Goal: Information Seeking & Learning: Learn about a topic

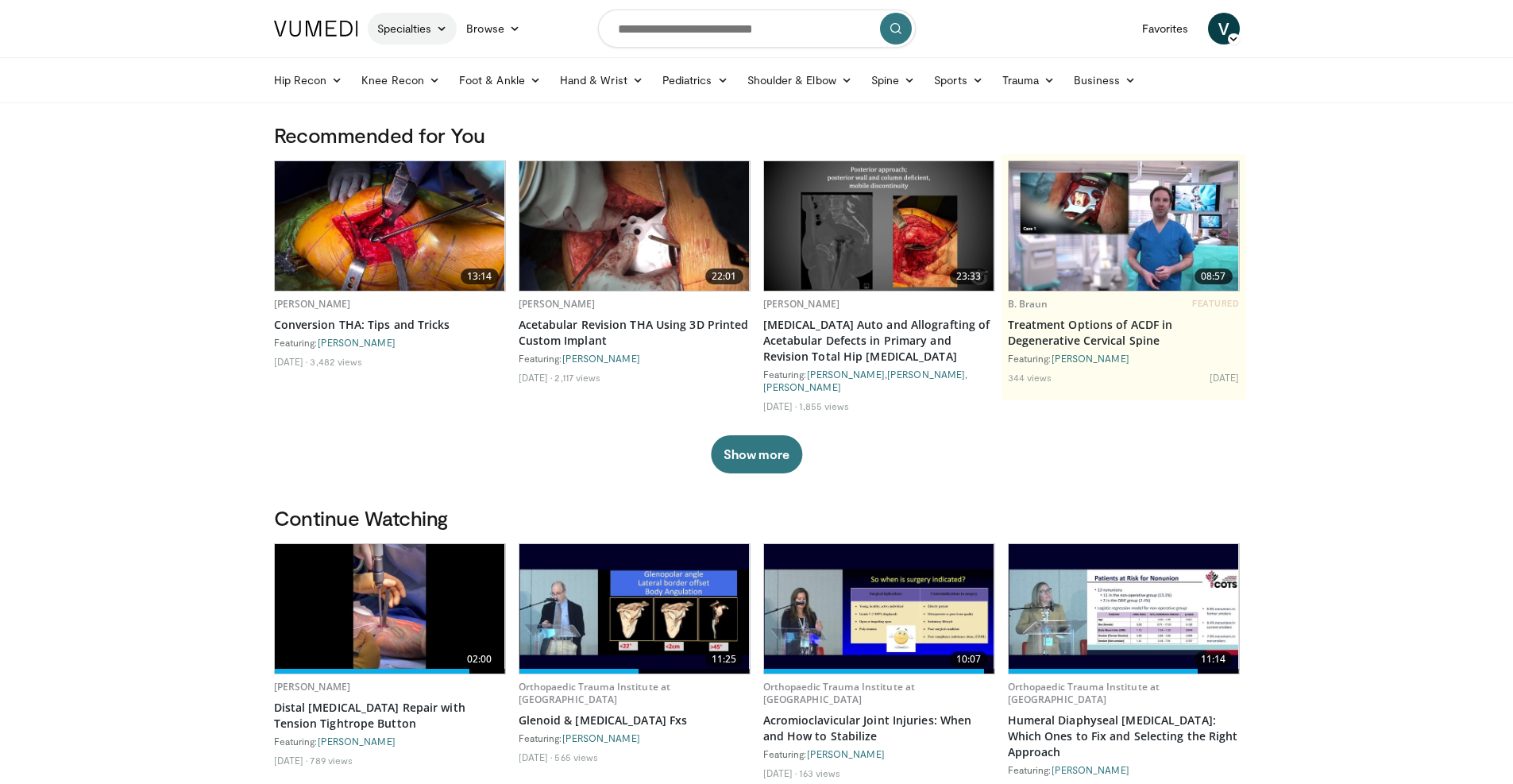
click at [425, 26] on link "Specialties" at bounding box center [413, 29] width 89 height 32
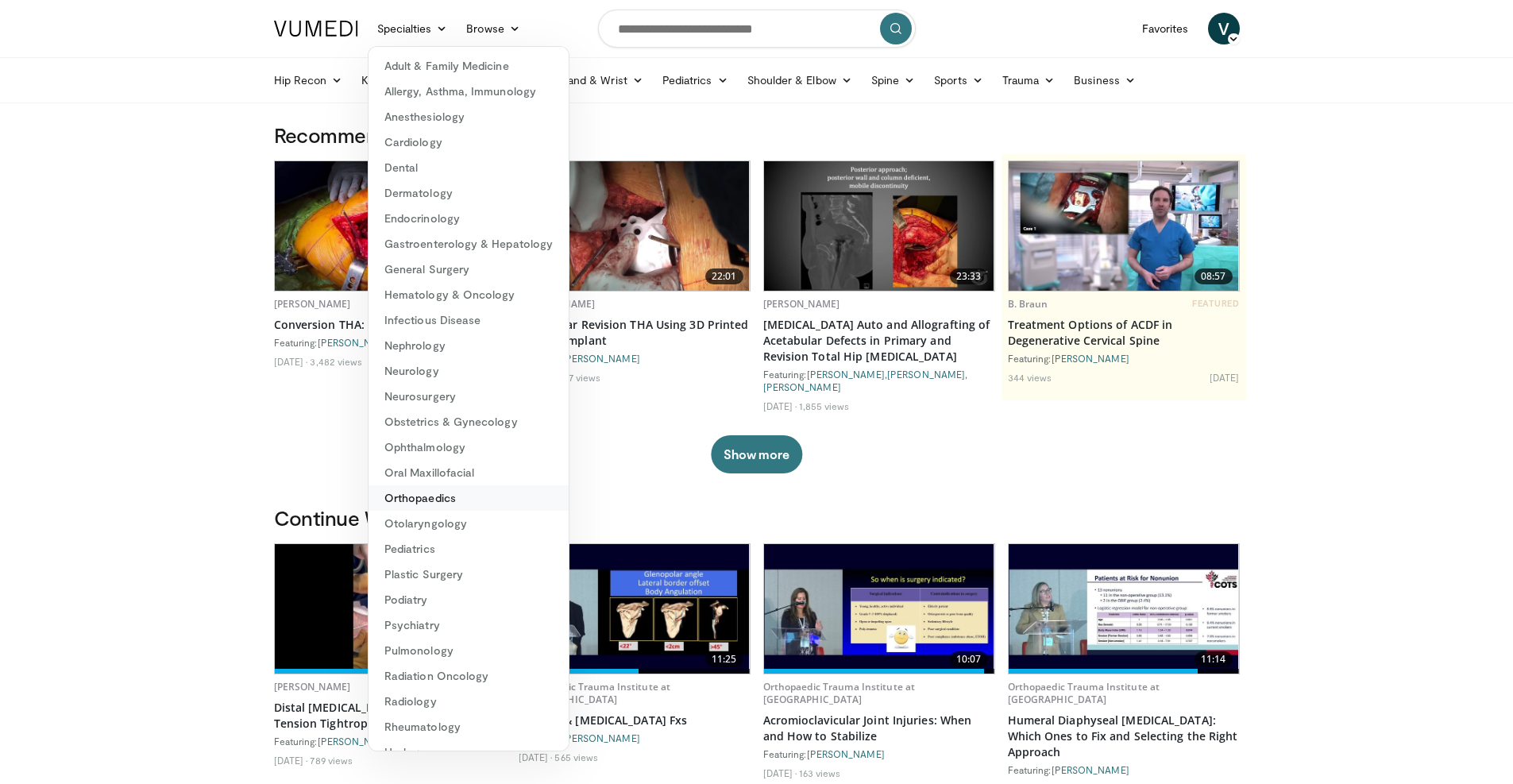
click at [454, 494] on link "Orthopaedics" at bounding box center [469, 498] width 200 height 26
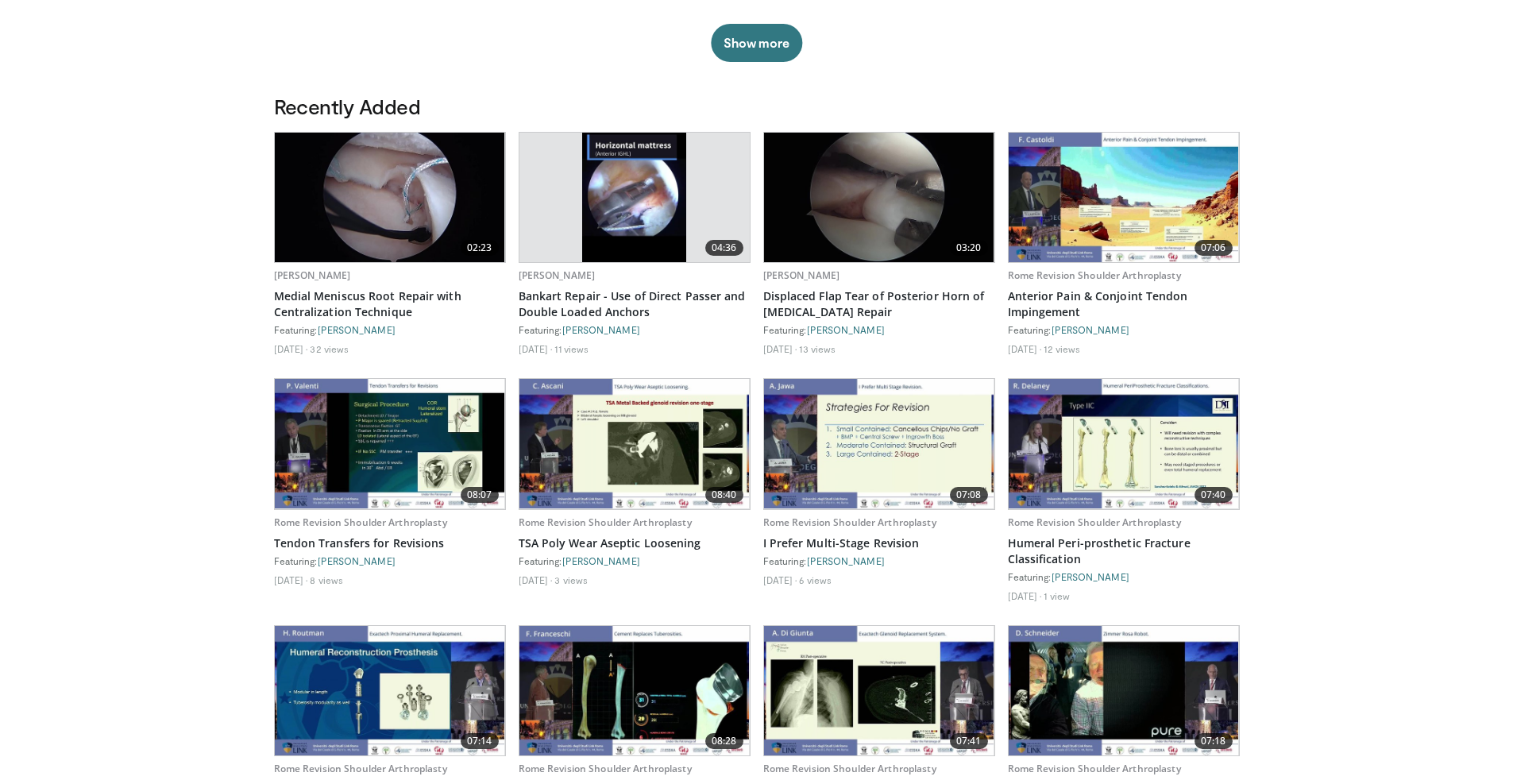
scroll to position [953, 0]
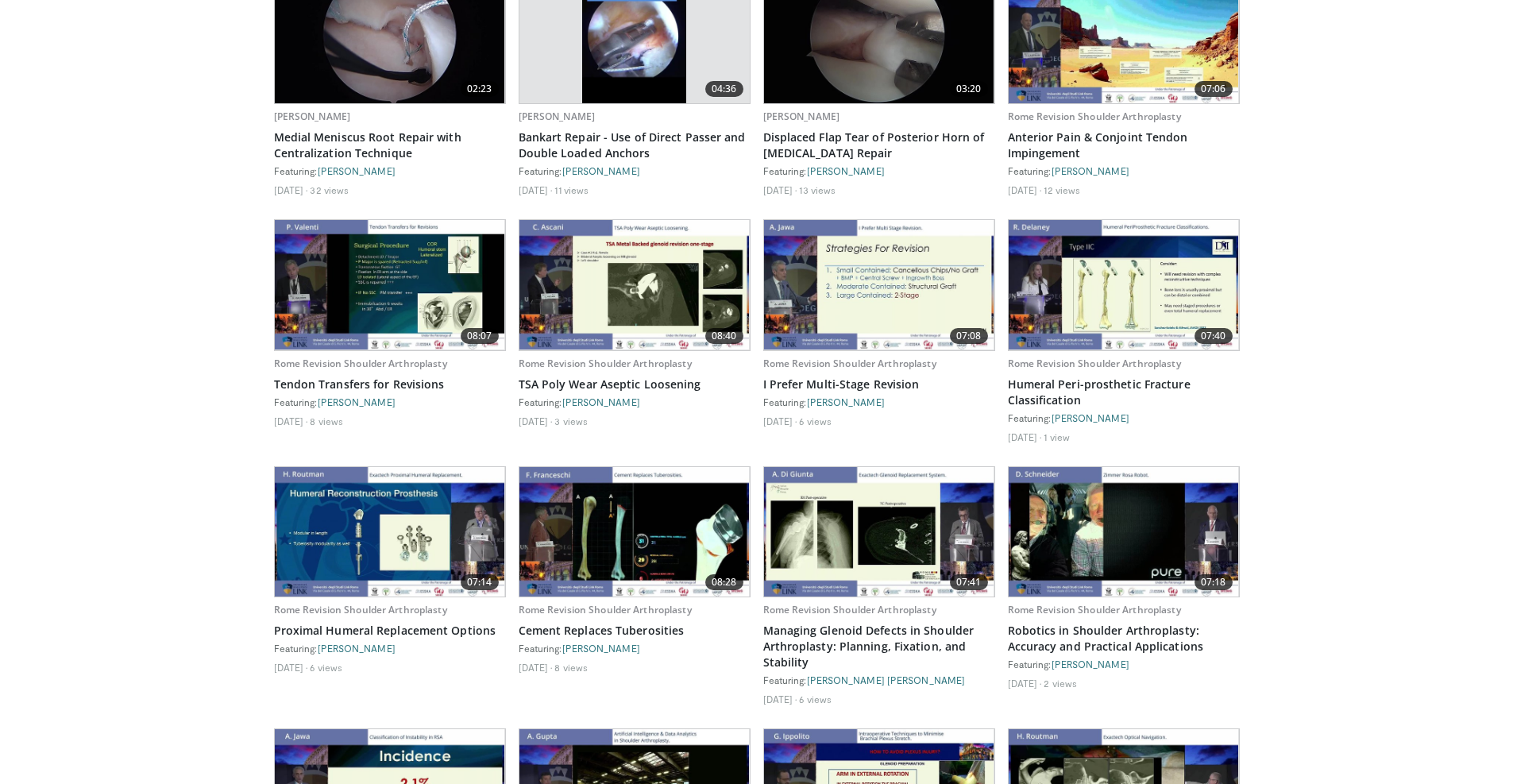
click at [1149, 271] on img at bounding box center [1123, 285] width 230 height 129
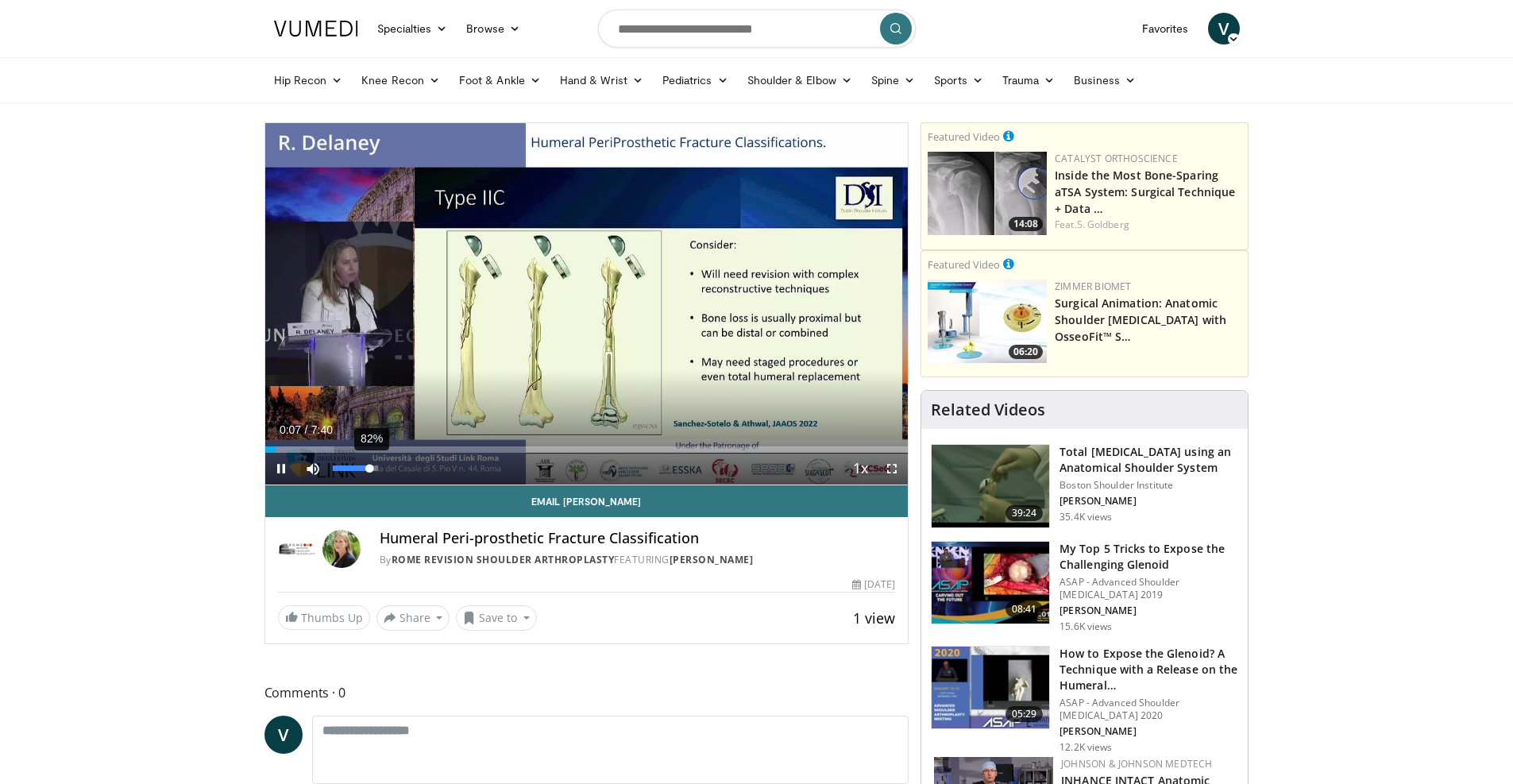
drag, startPoint x: 358, startPoint y: 469, endPoint x: 370, endPoint y: 469, distance: 12.0
click at [370, 469] on div "Volume Level" at bounding box center [351, 468] width 38 height 6
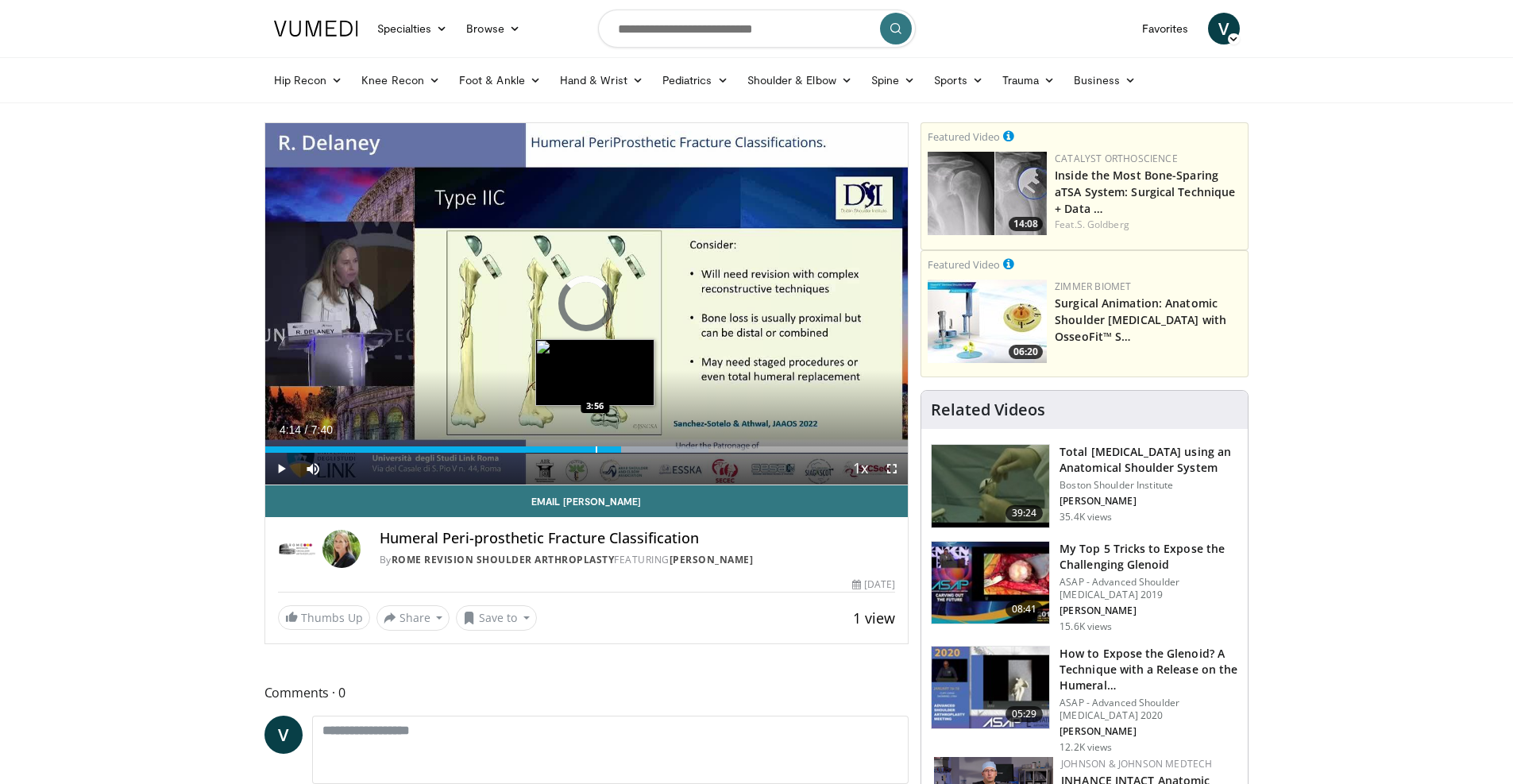
click at [596, 446] on div "Progress Bar" at bounding box center [596, 449] width 2 height 6
click at [581, 448] on div "Progress Bar" at bounding box center [582, 449] width 2 height 6
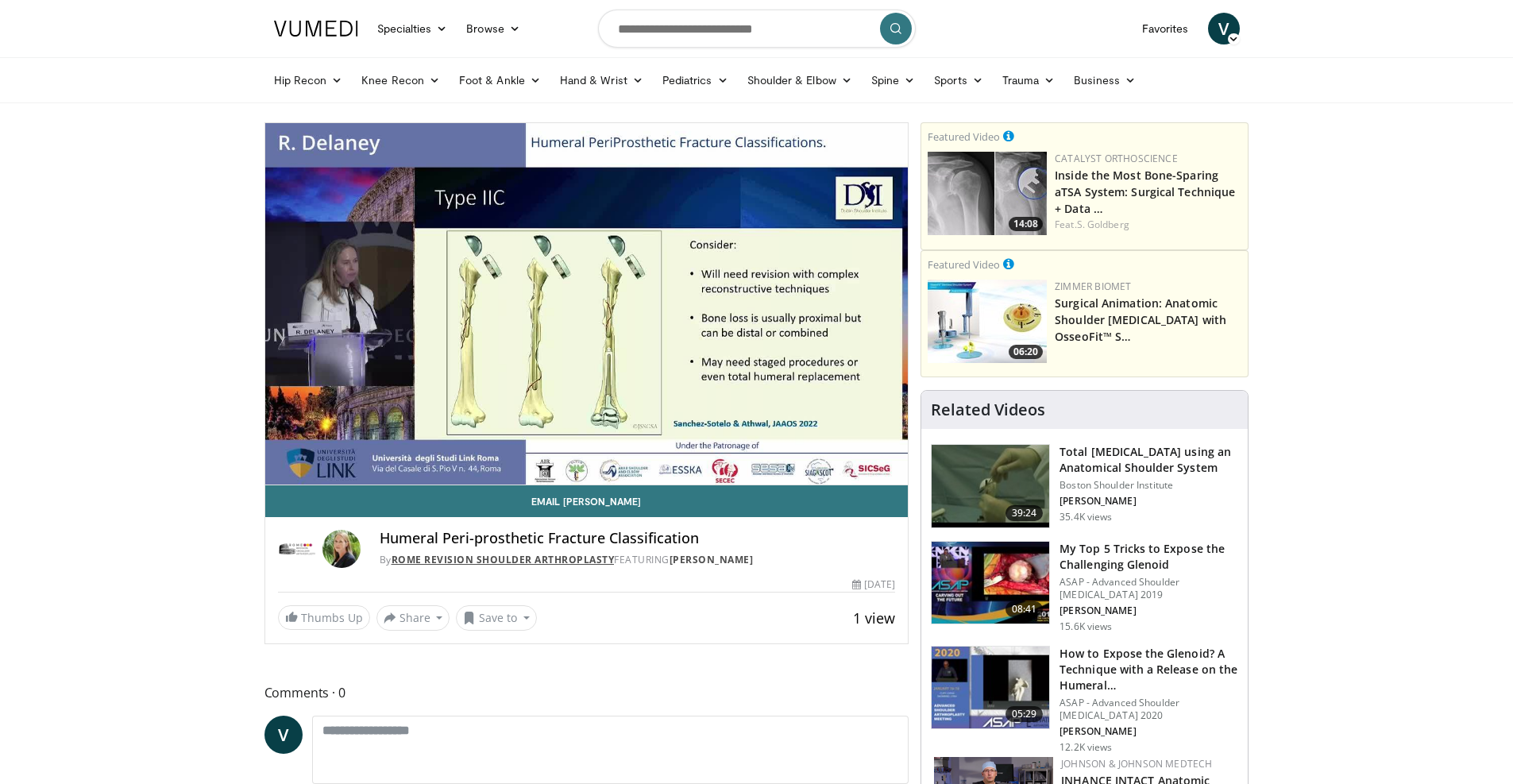
click at [521, 559] on link "Rome Revision Shoulder Arthroplasty" at bounding box center [503, 559] width 224 height 14
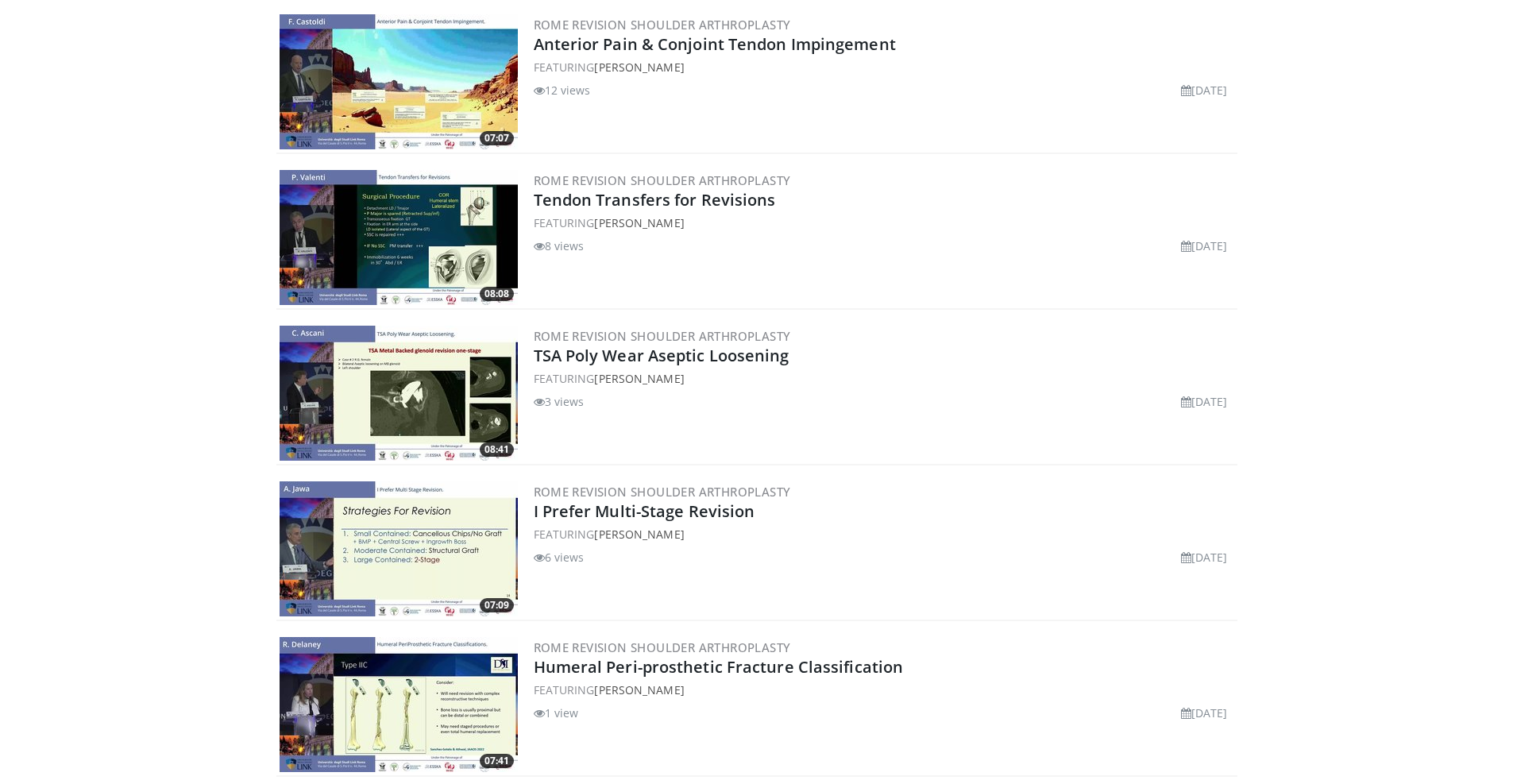
scroll to position [477, 0]
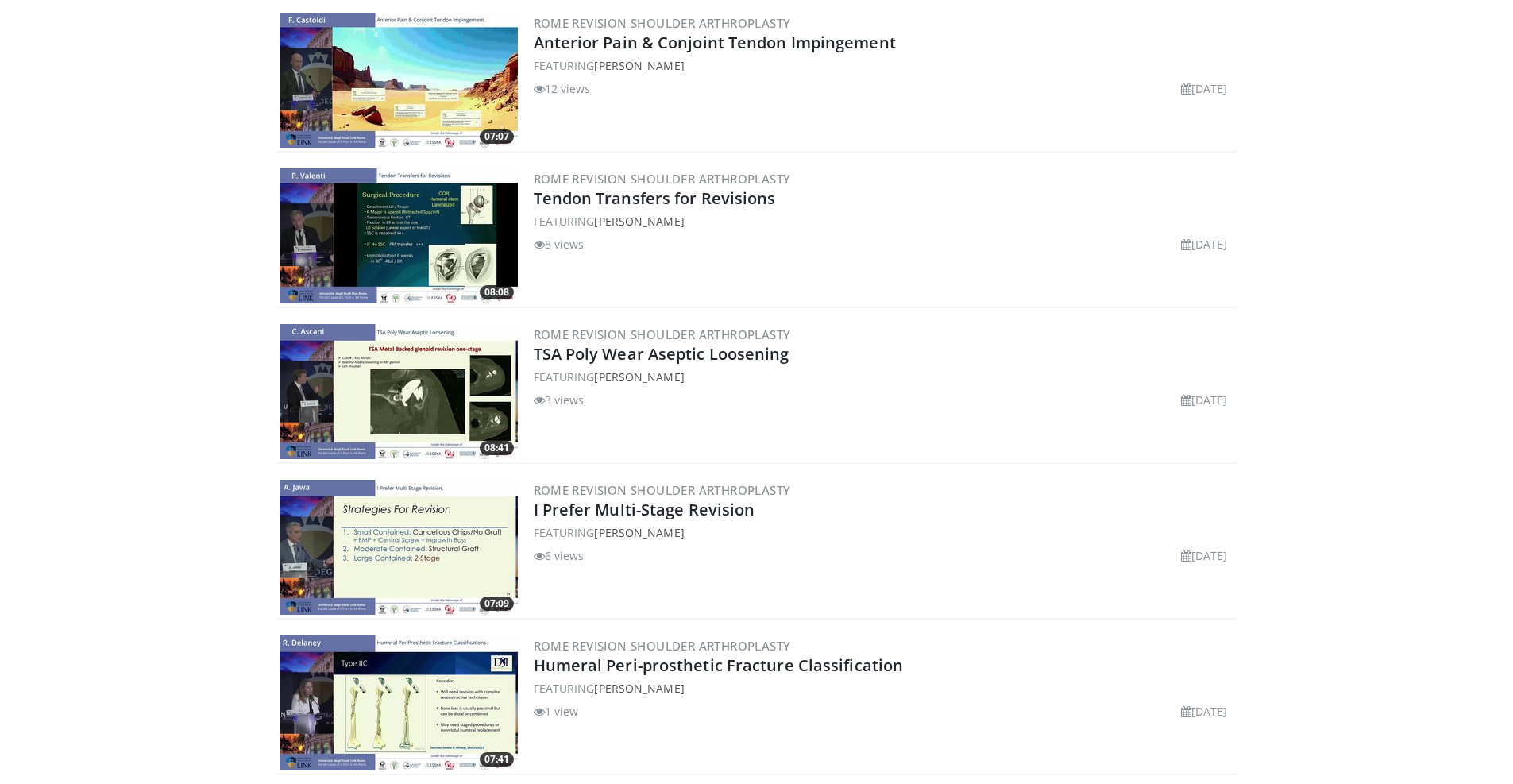
click at [418, 246] on img at bounding box center [398, 236] width 238 height 135
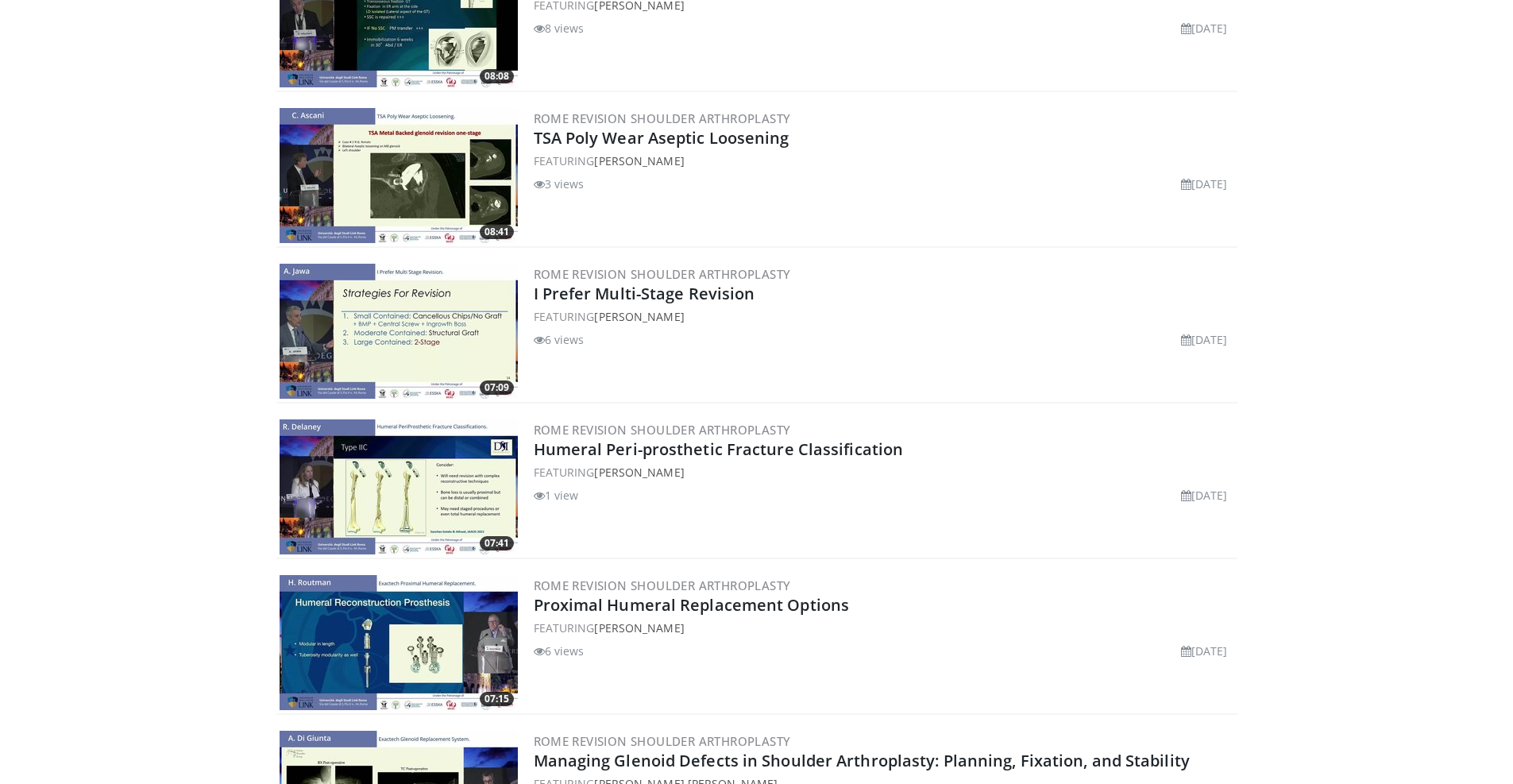
scroll to position [715, 0]
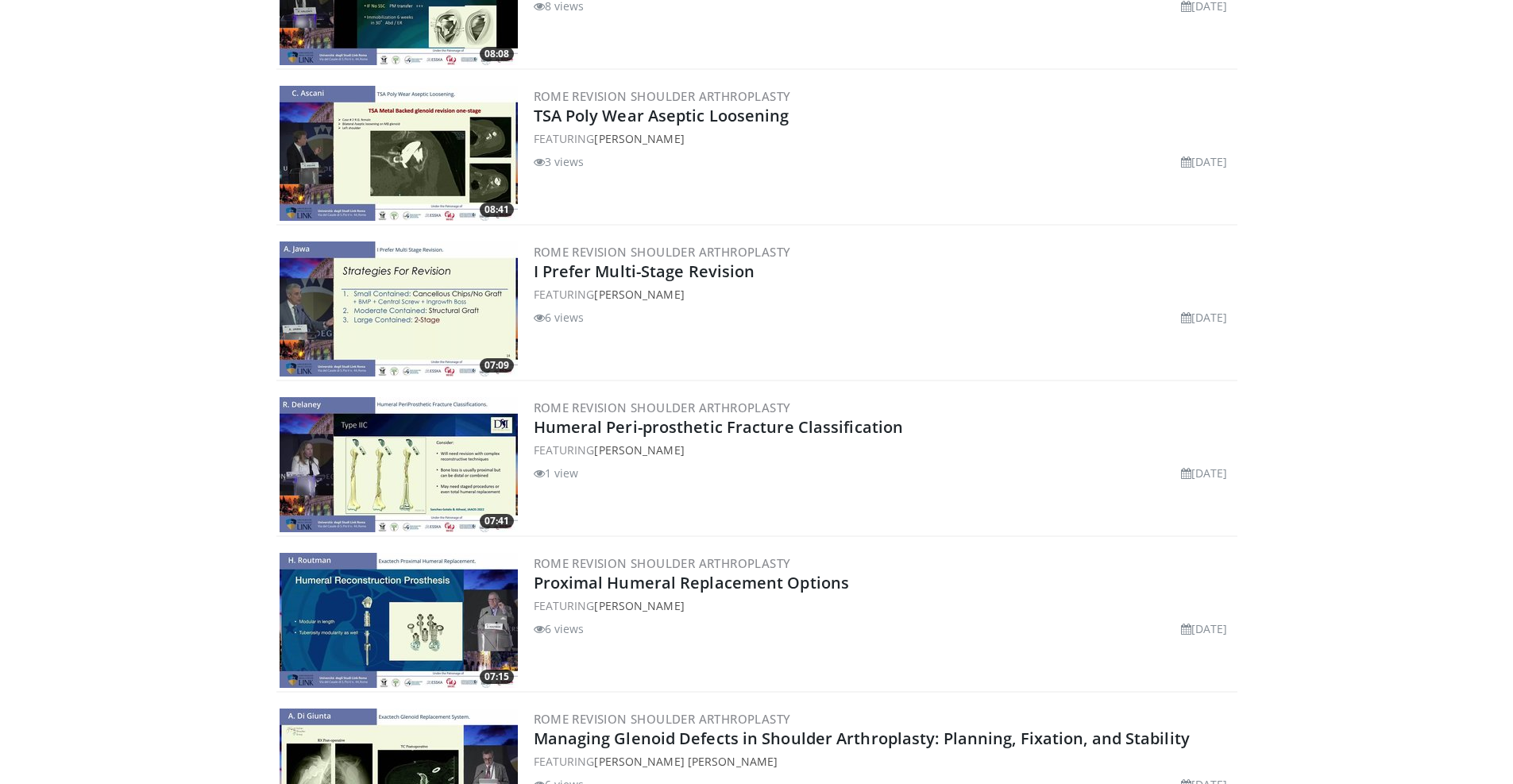
click at [448, 170] on img at bounding box center [398, 152] width 238 height 135
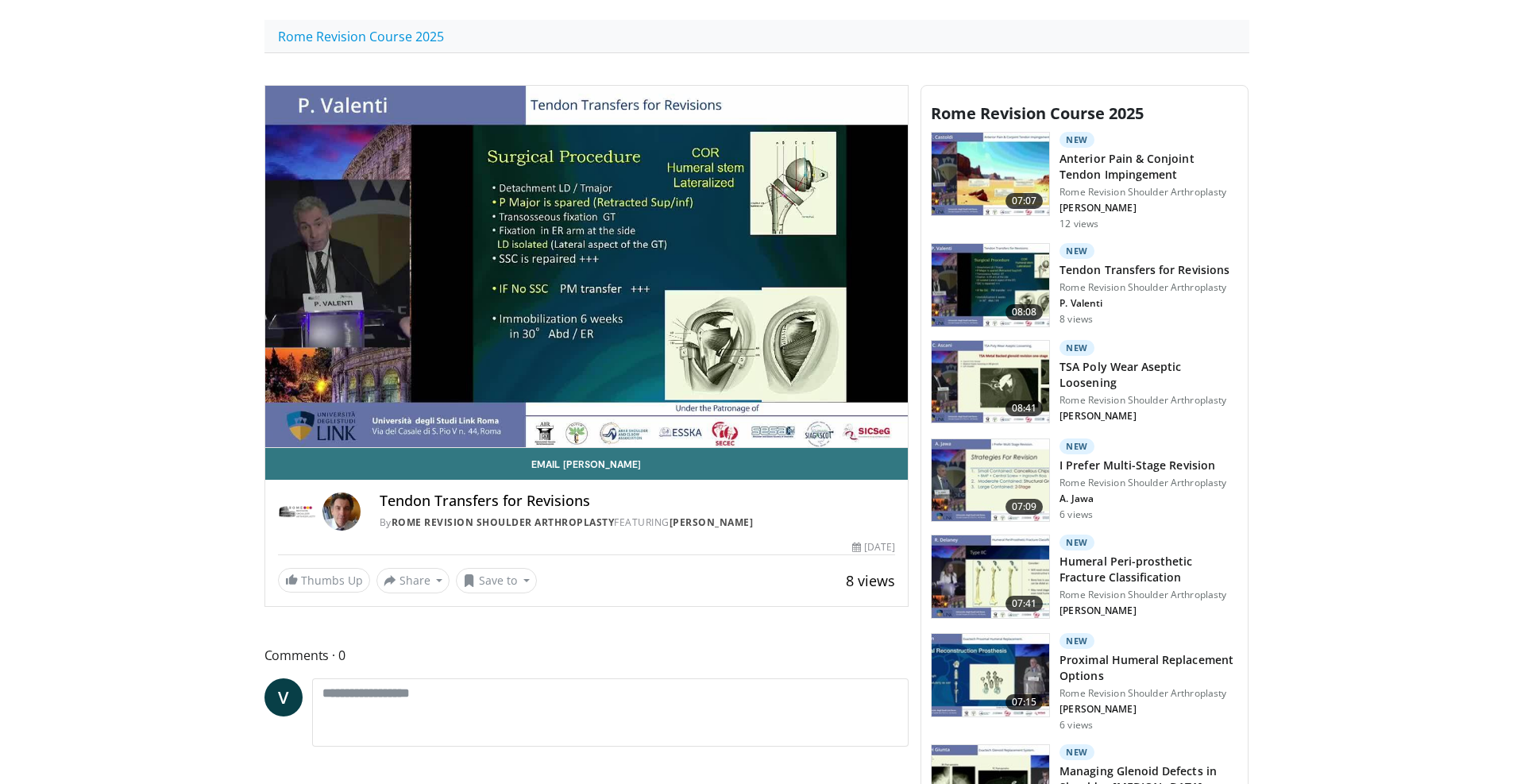
scroll to position [397, 0]
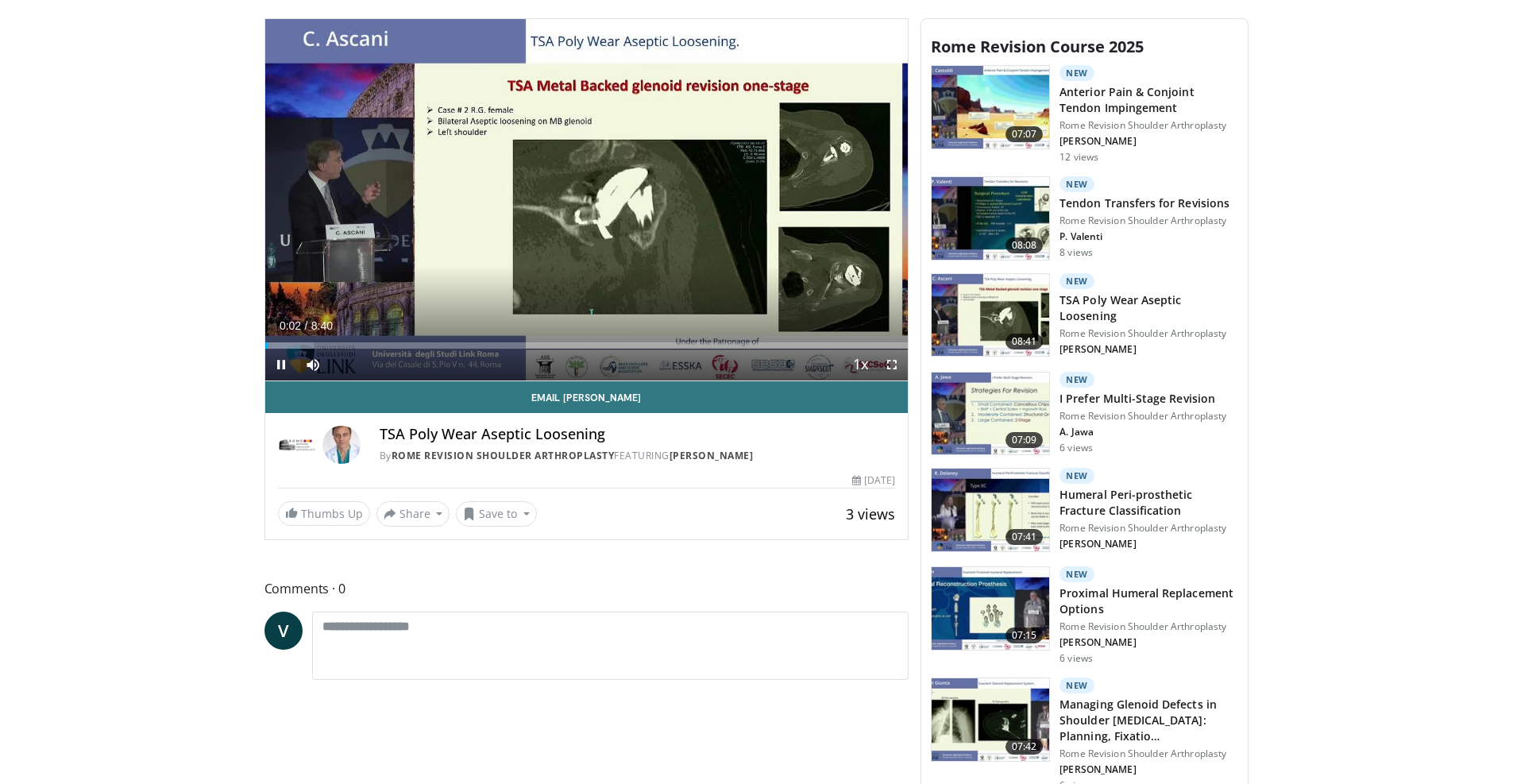
scroll to position [477, 0]
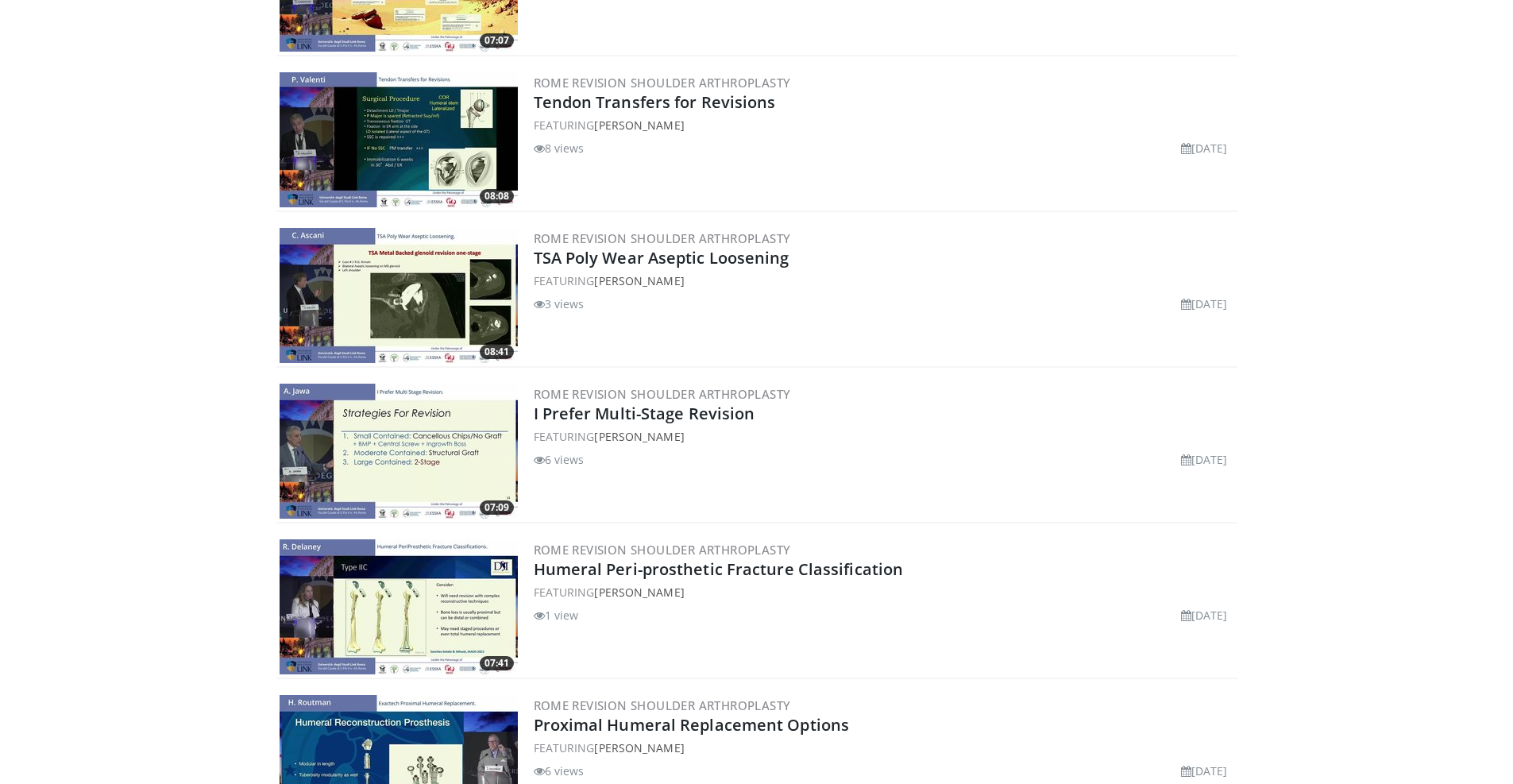
scroll to position [583, 0]
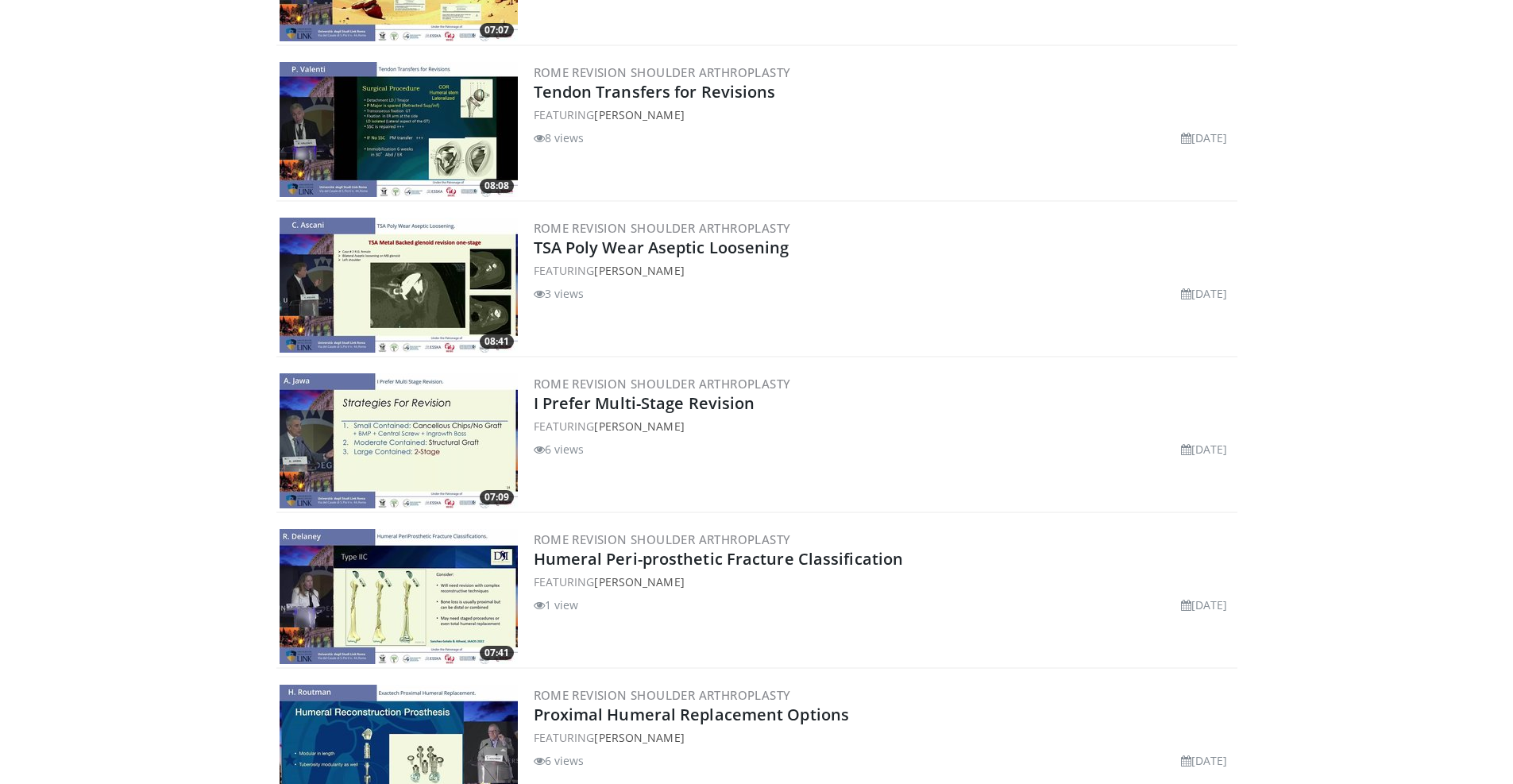
click at [489, 437] on img at bounding box center [398, 441] width 238 height 135
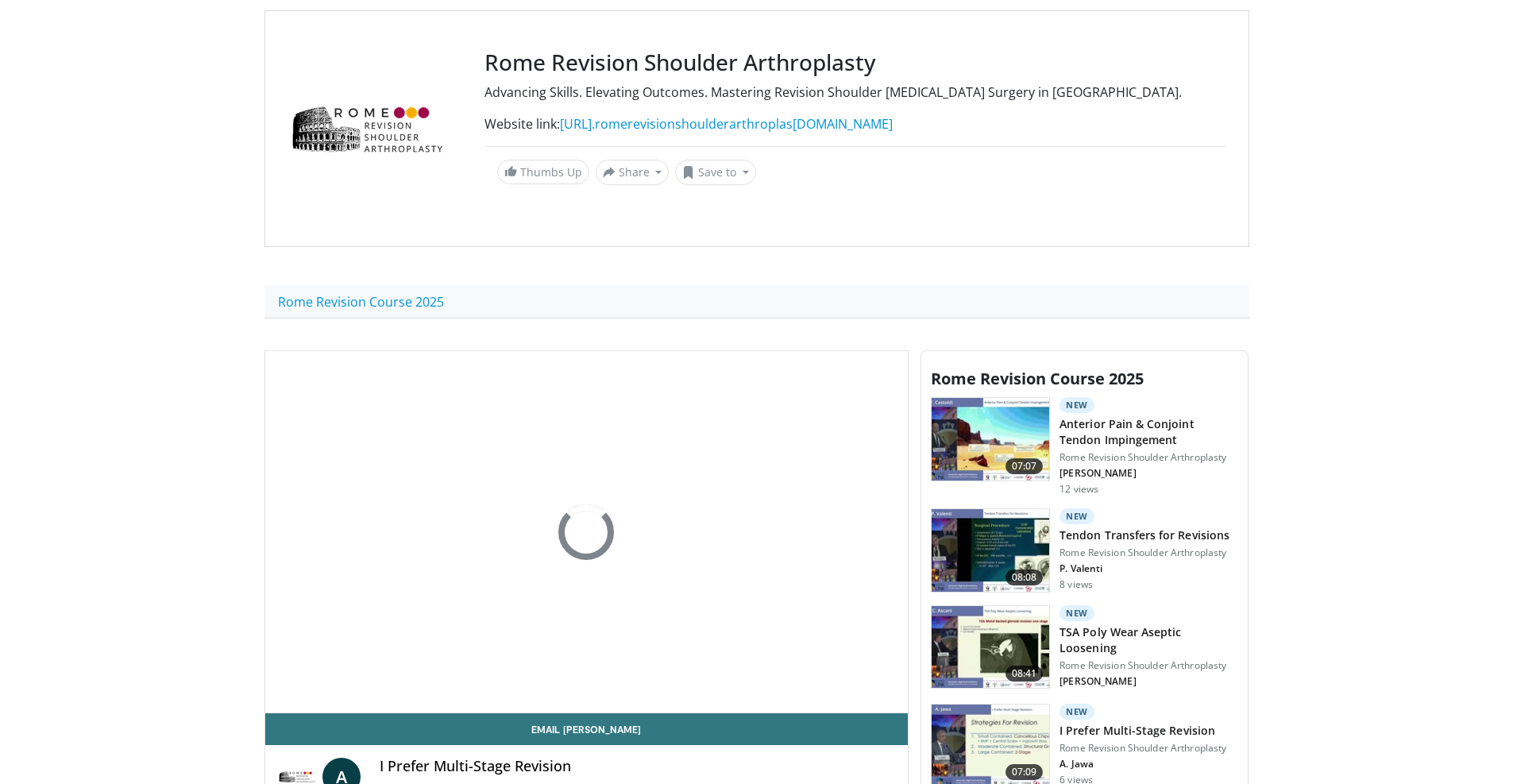
scroll to position [397, 0]
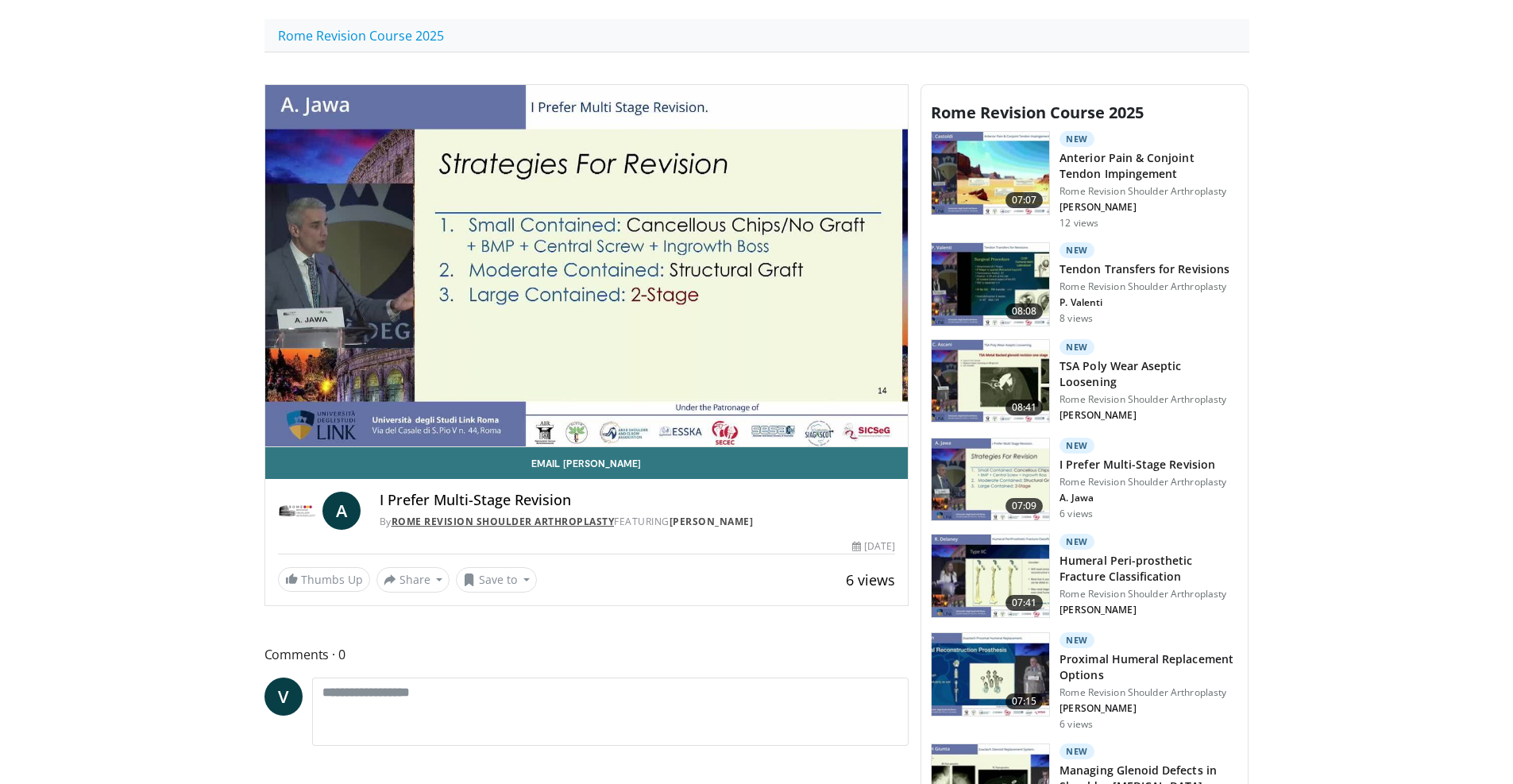
click at [563, 517] on link "Rome Revision Shoulder Arthroplasty" at bounding box center [503, 521] width 224 height 14
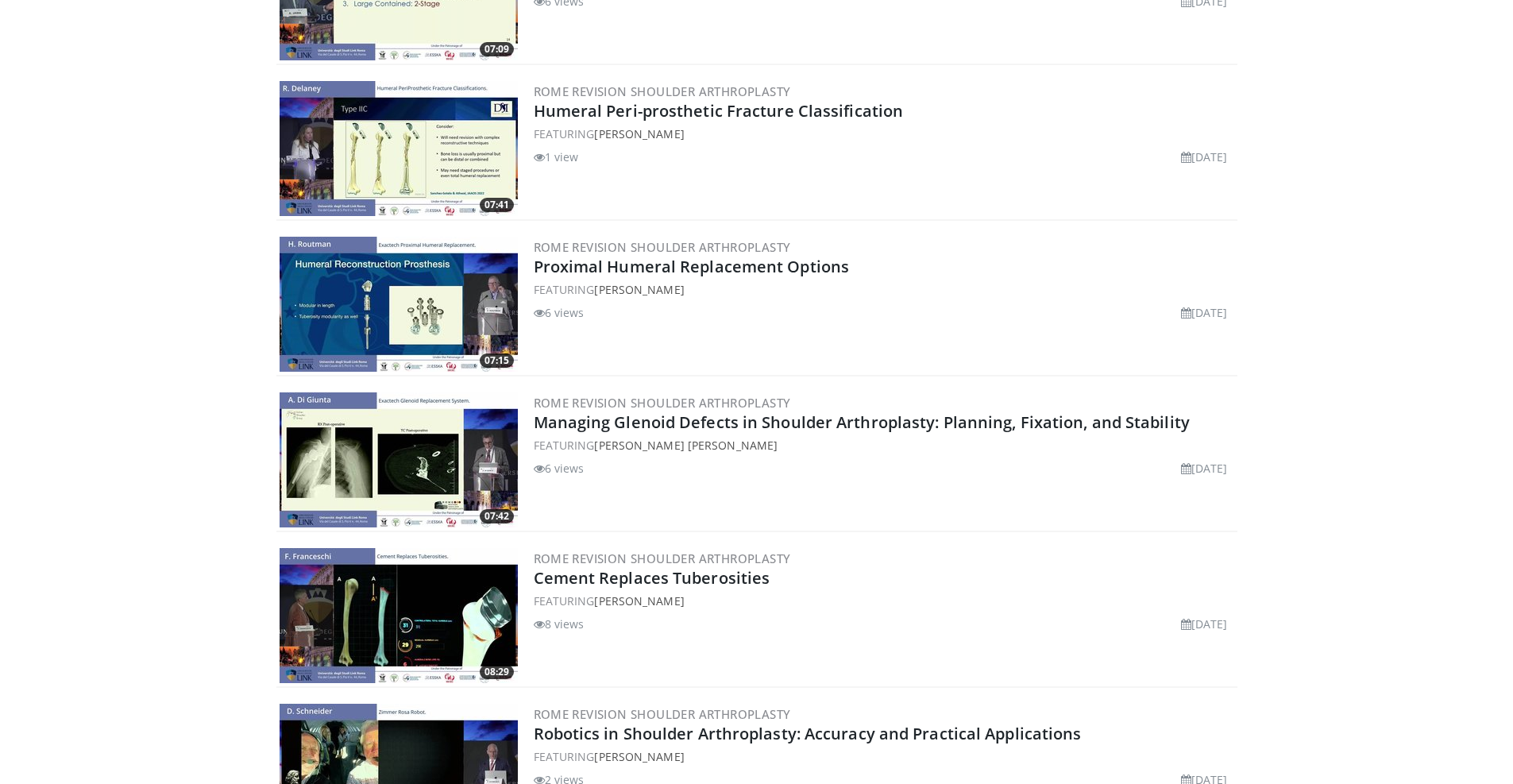
scroll to position [1032, 0]
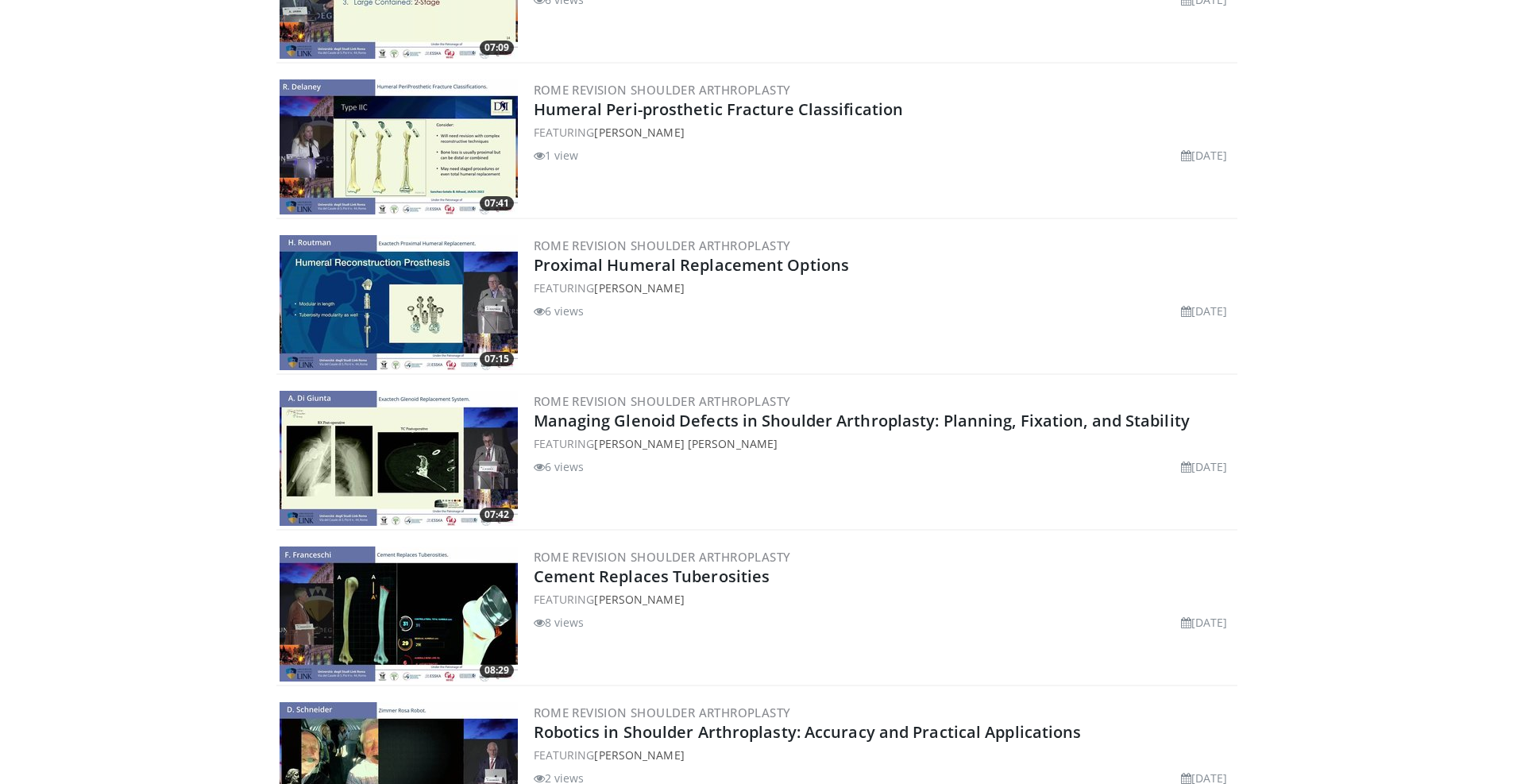
click at [411, 296] on img at bounding box center [398, 302] width 238 height 135
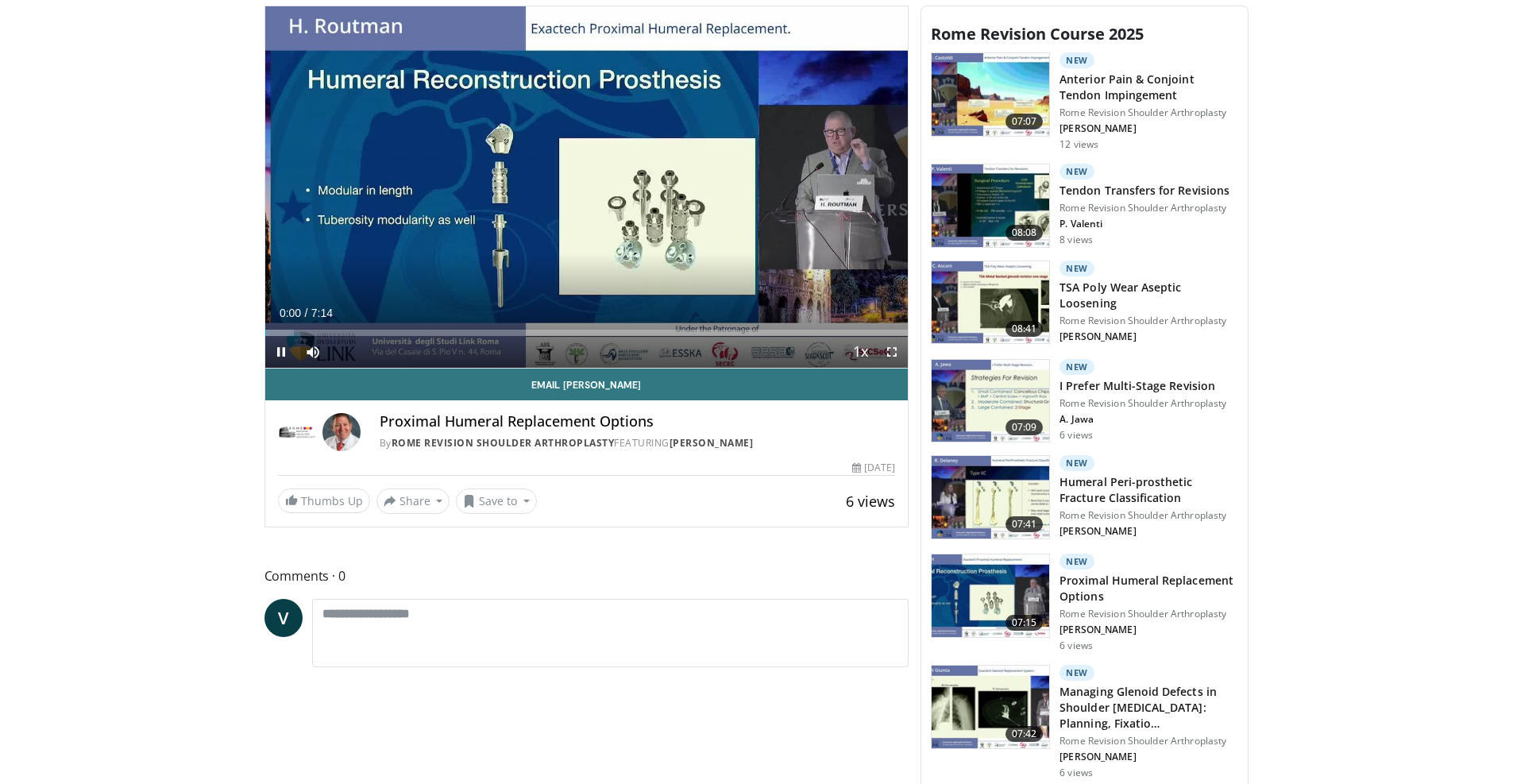
scroll to position [477, 0]
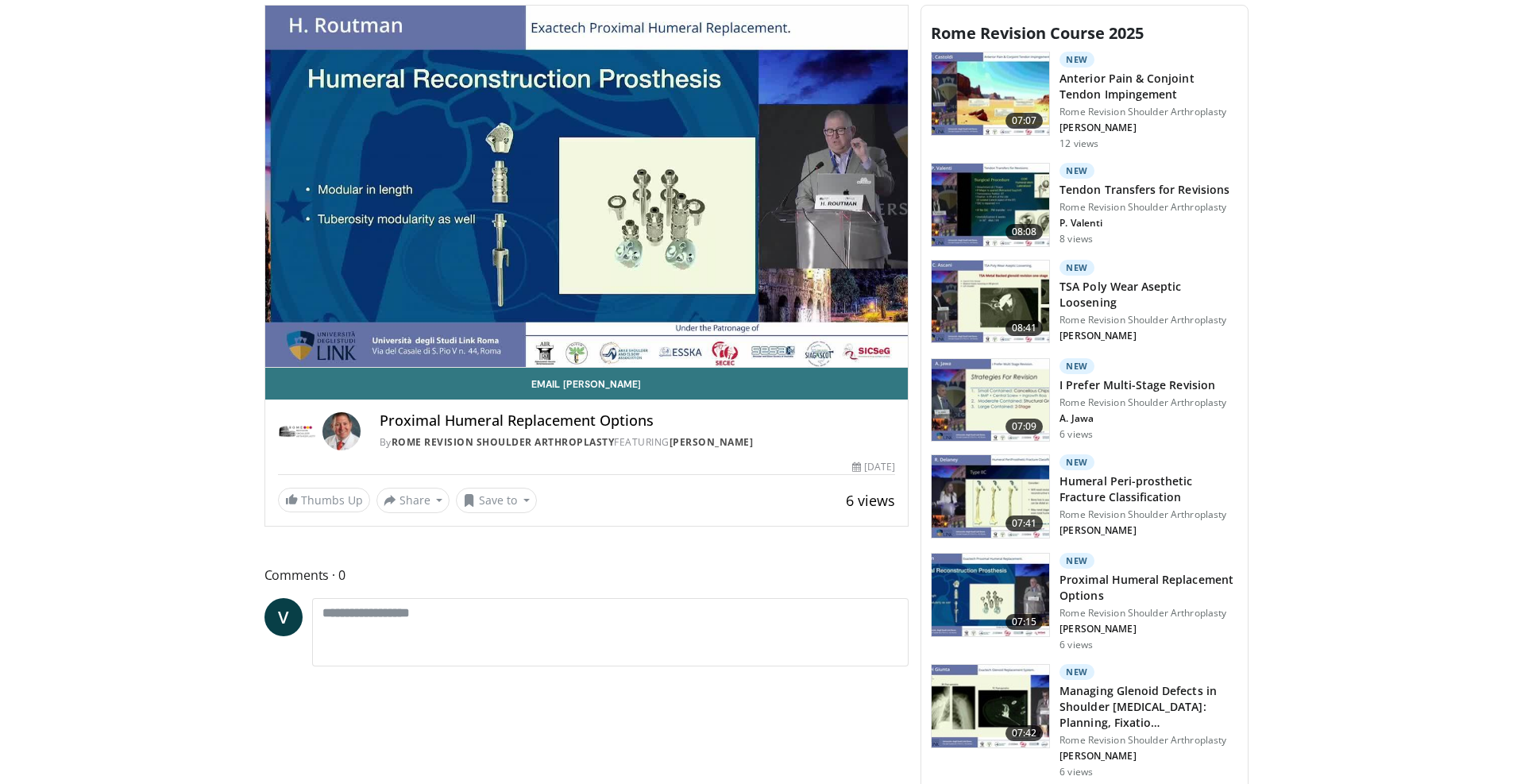
click at [369, 350] on video-js "**********" at bounding box center [587, 187] width 644 height 362
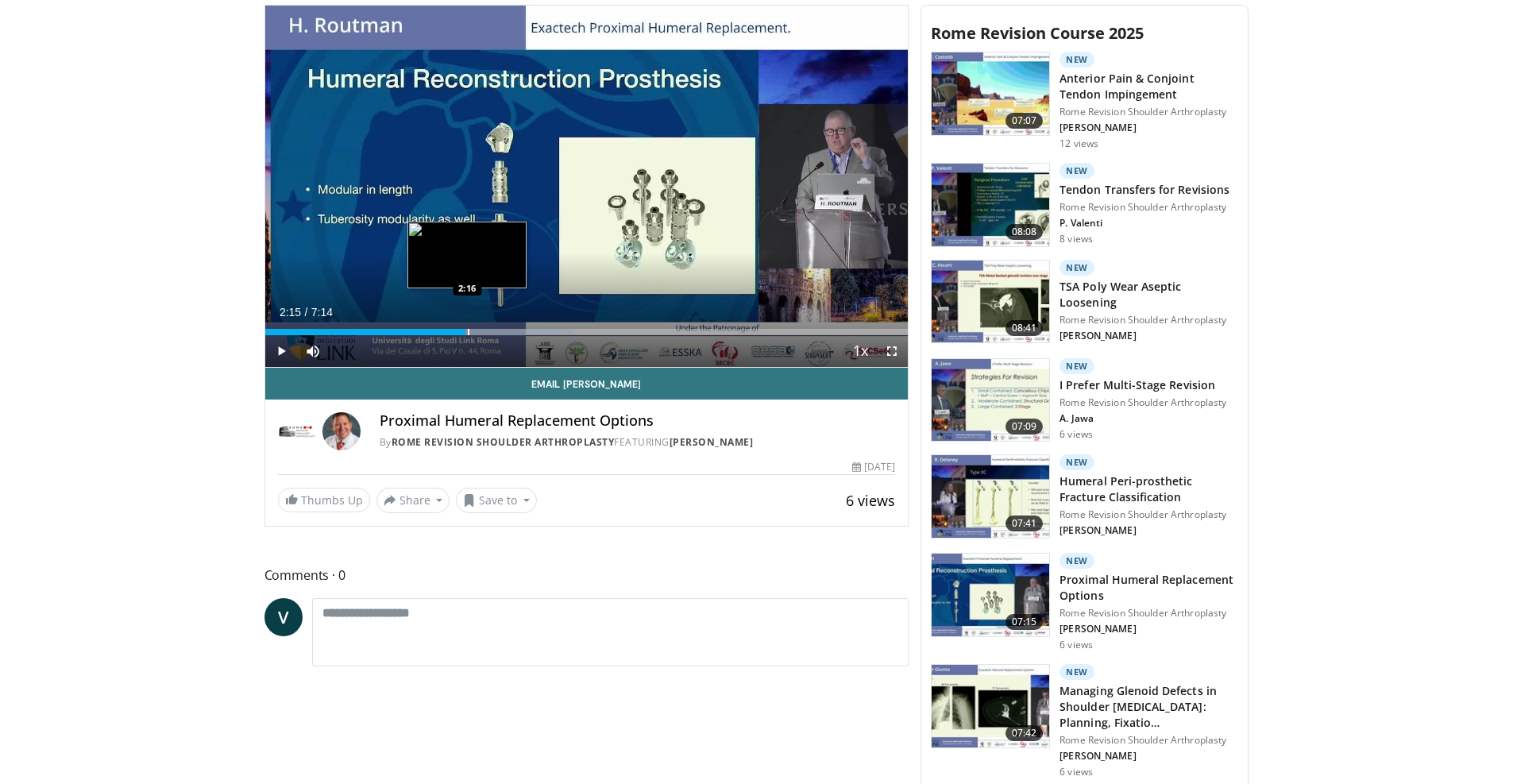
click at [465, 329] on div "2:15" at bounding box center [366, 332] width 201 height 6
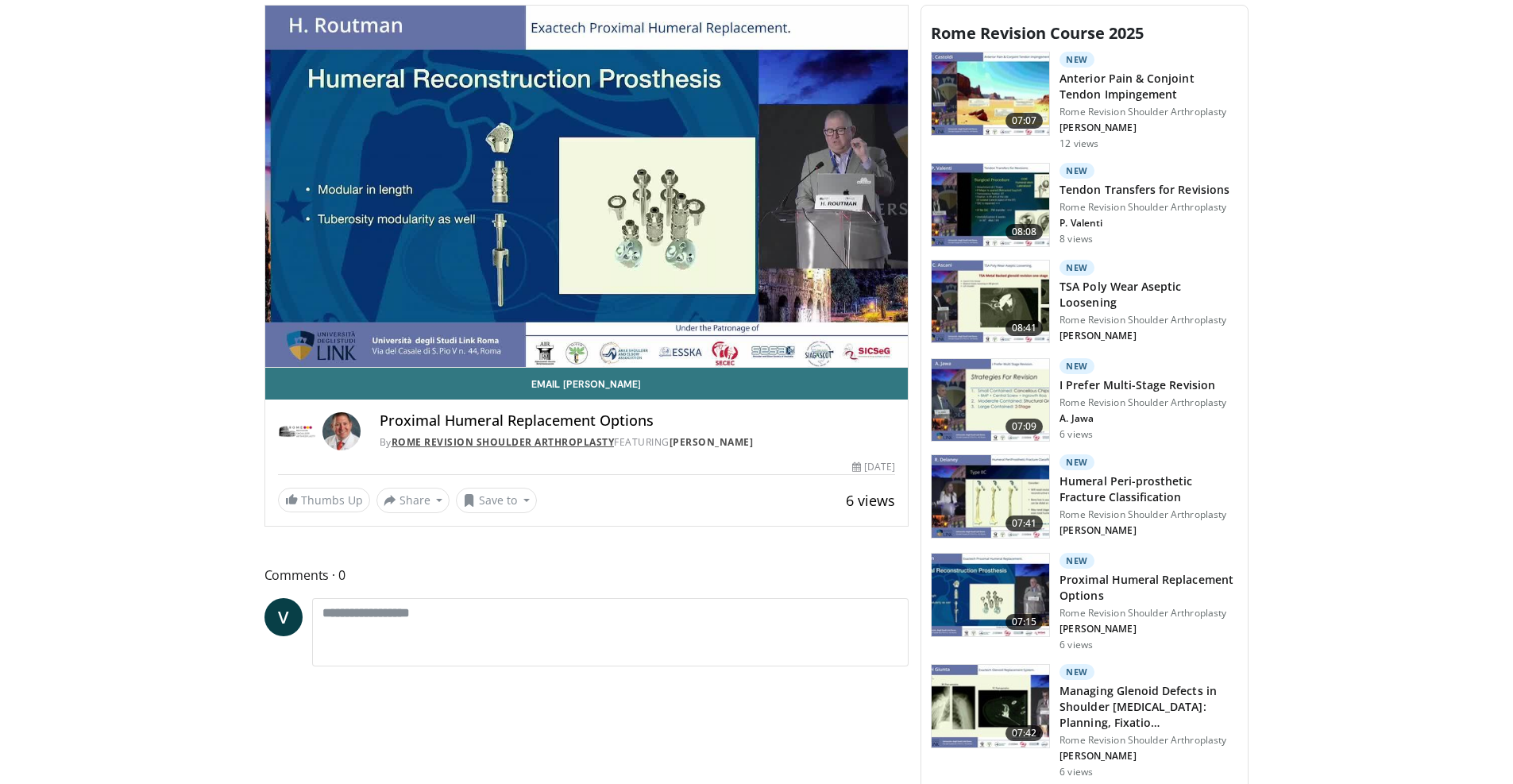
click at [503, 444] on link "Rome Revision Shoulder Arthroplasty" at bounding box center [503, 441] width 224 height 14
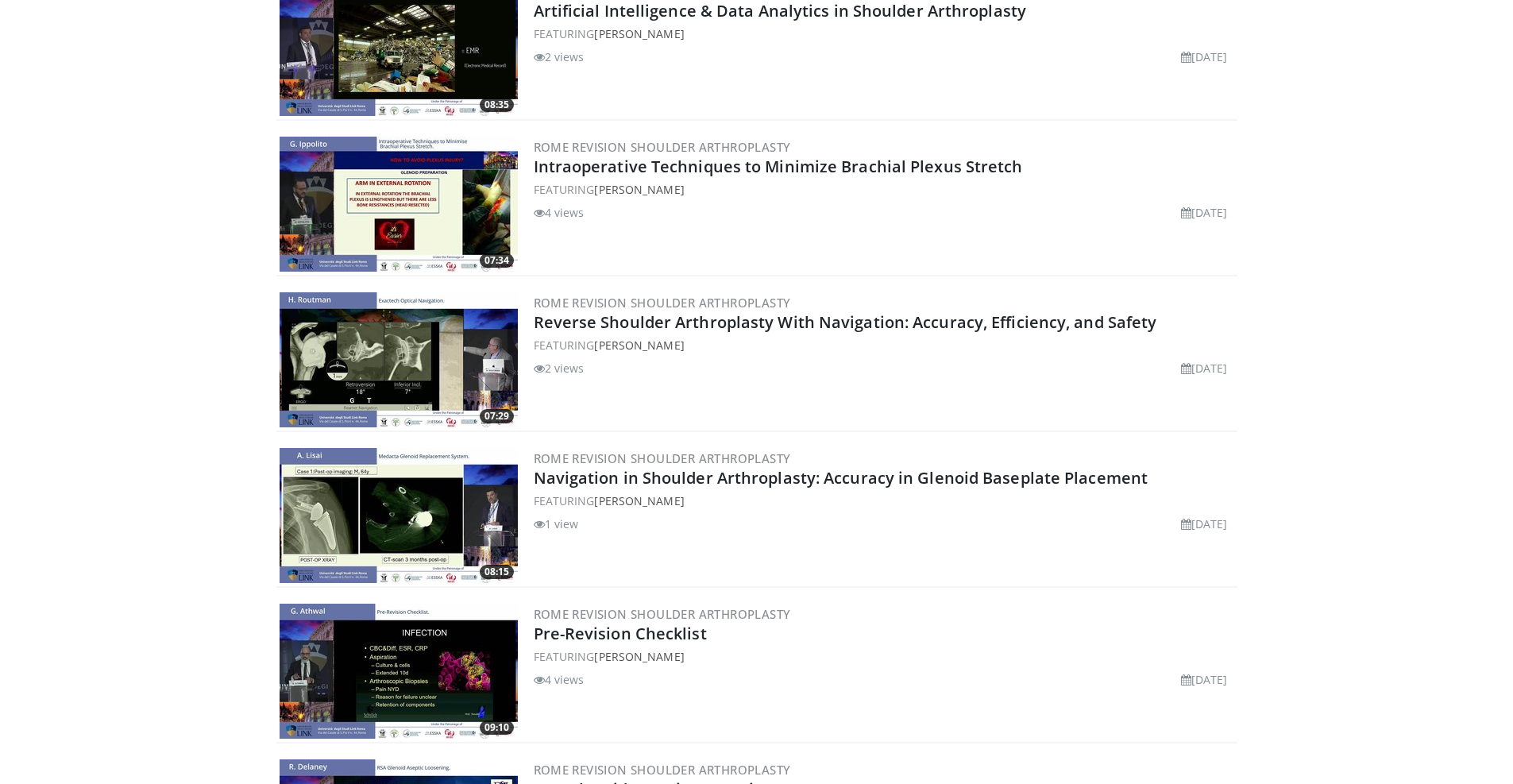
scroll to position [1668, 0]
